Goal: Find contact information: Find contact information

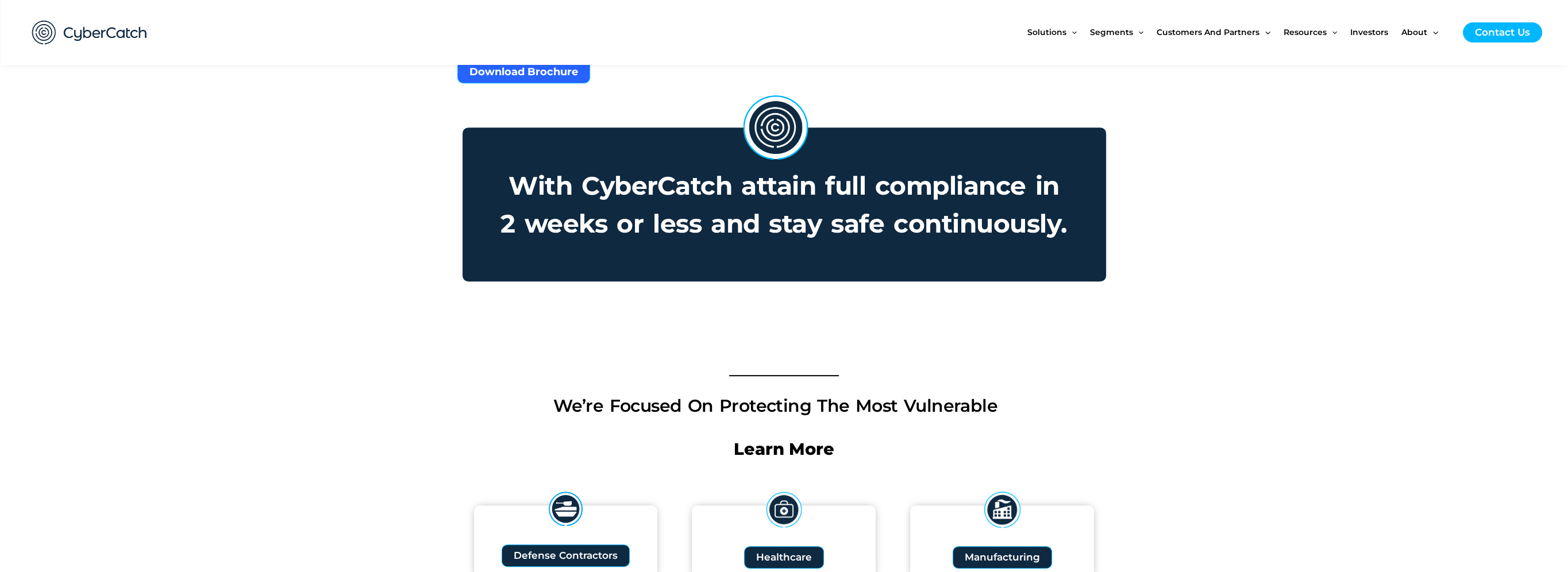
scroll to position [1033, 0]
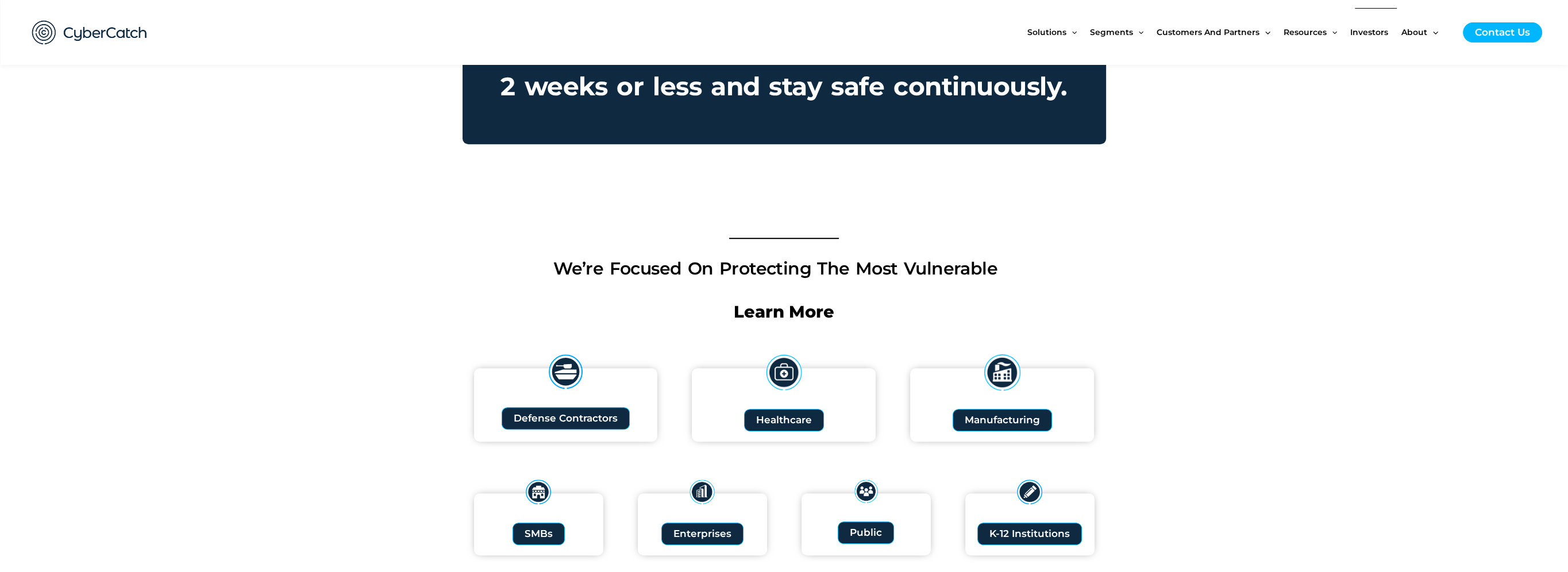
click at [1368, 37] on span "Investors" at bounding box center [1369, 32] width 38 height 49
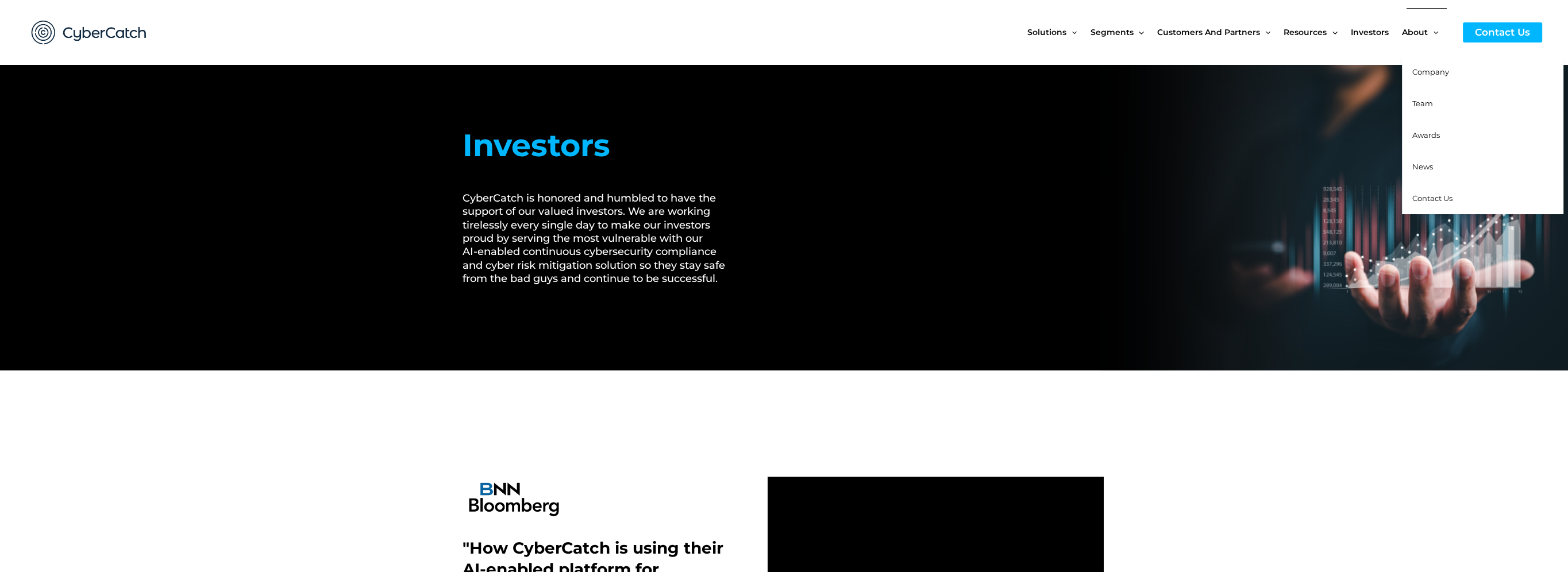
click at [1431, 105] on span "Team" at bounding box center [1422, 103] width 21 height 9
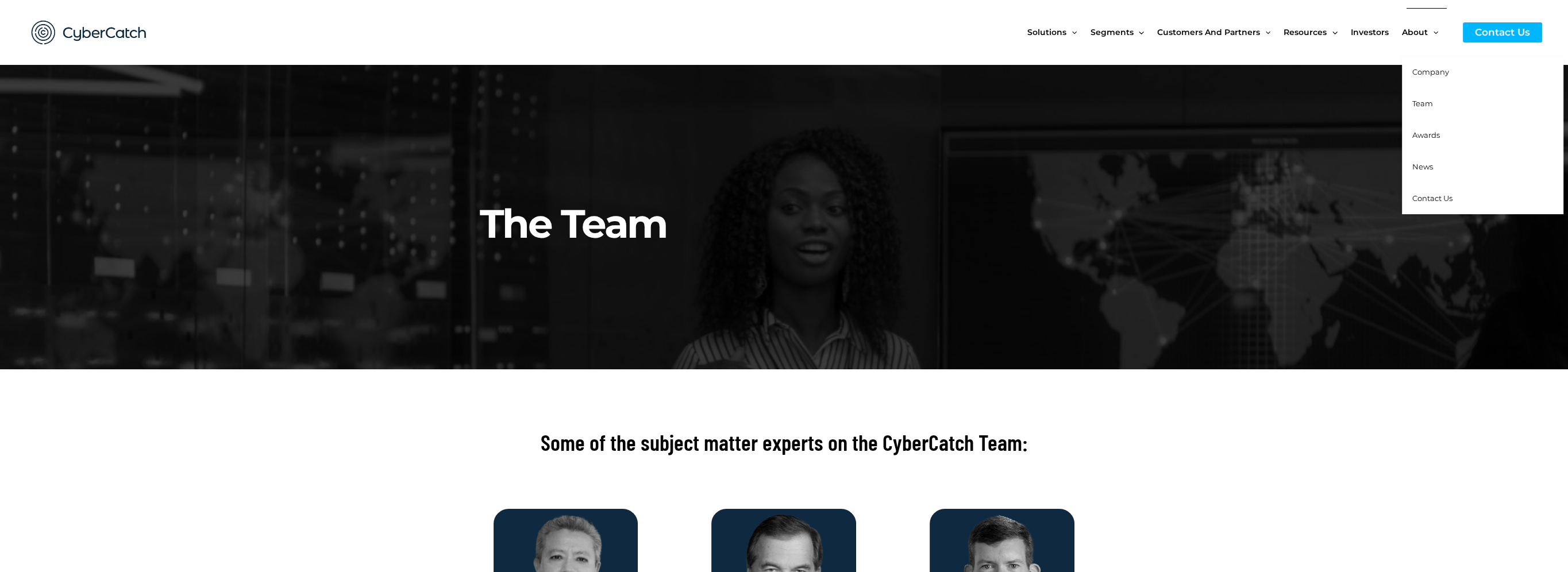
click at [1427, 74] on span "Company" at bounding box center [1431, 72] width 37 height 9
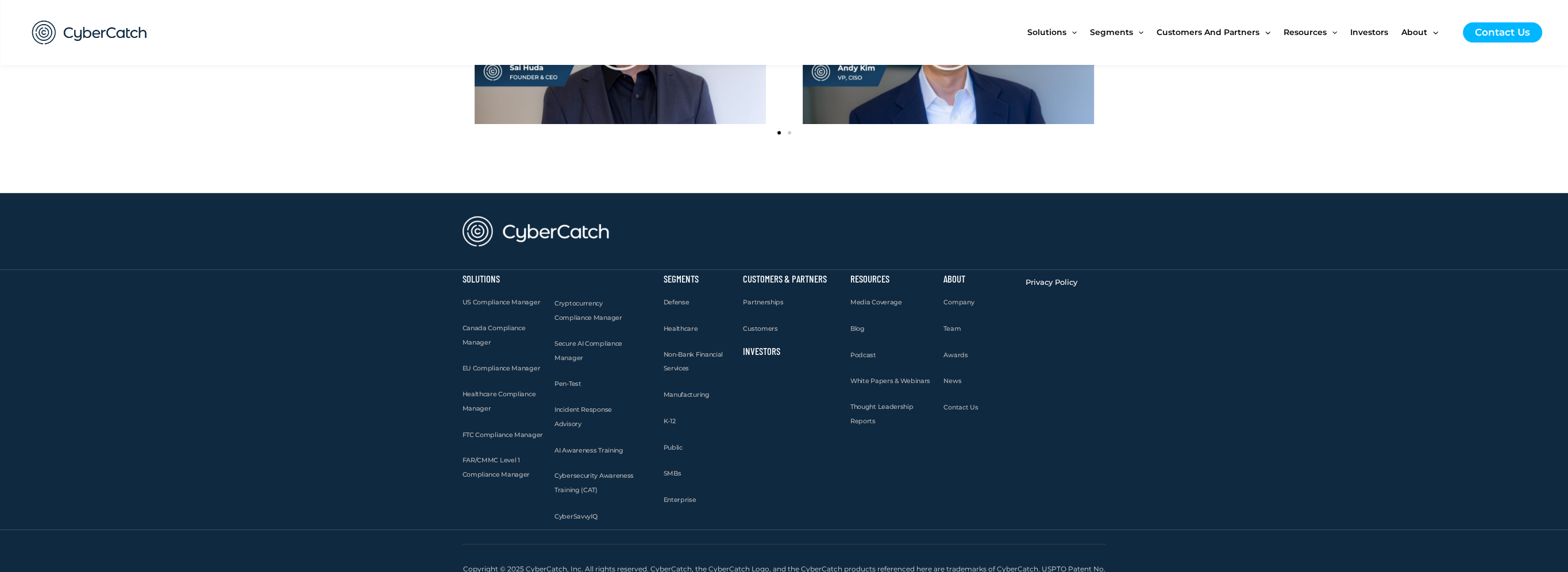
scroll to position [1497, 0]
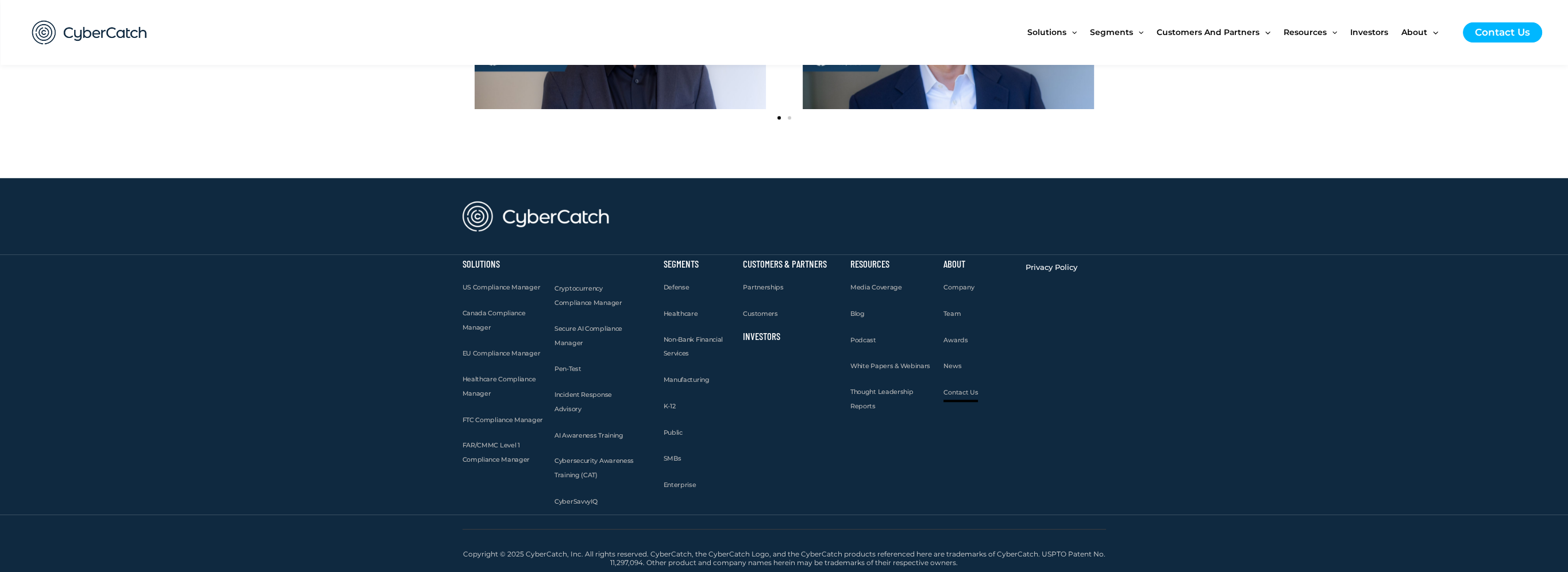
click at [954, 391] on span "Contact Us" at bounding box center [960, 392] width 35 height 8
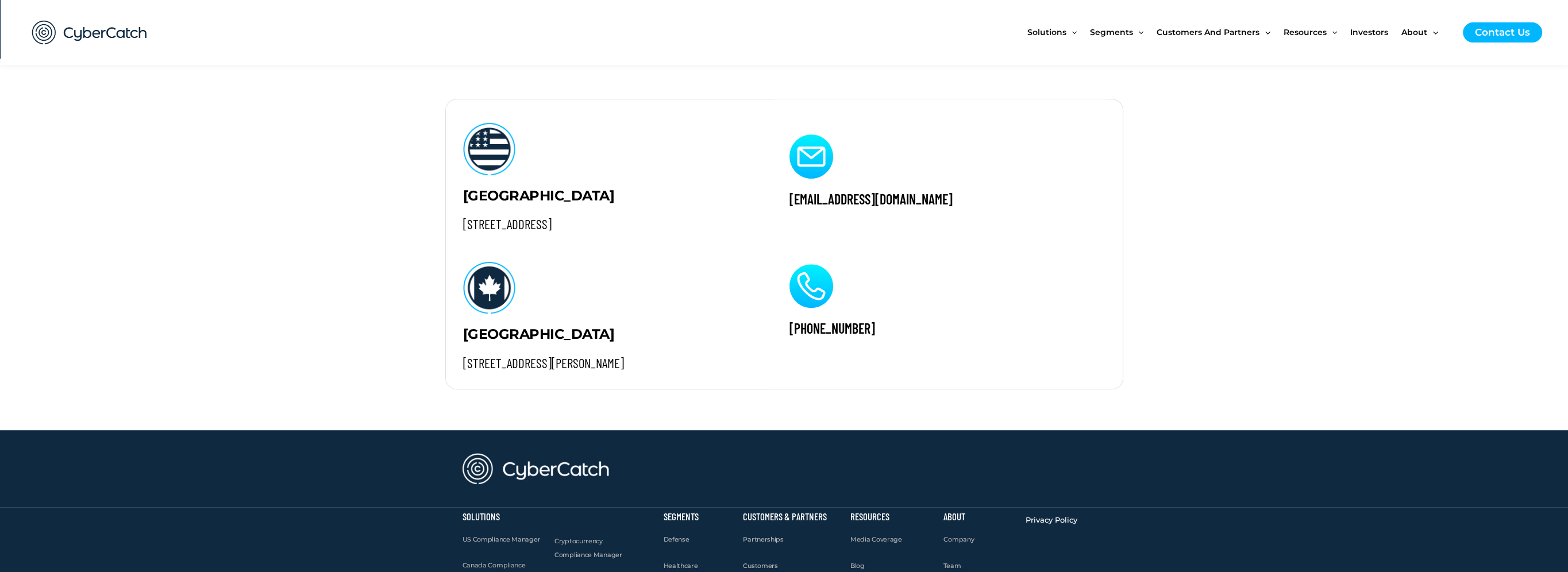
scroll to position [1400, 0]
